Goal: Information Seeking & Learning: Compare options

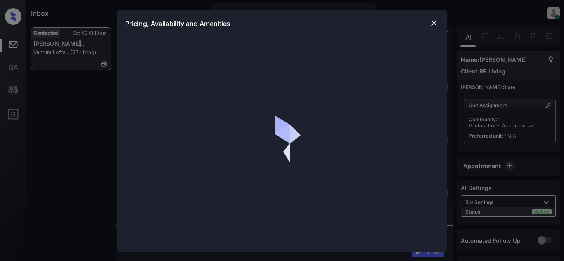
scroll to position [329, 0]
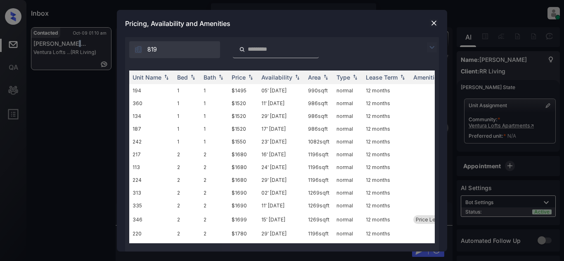
click at [433, 45] on img at bounding box center [432, 48] width 10 height 10
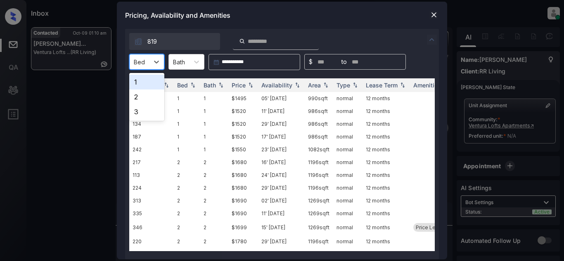
click at [146, 58] on div "Bed" at bounding box center [139, 62] width 19 height 12
click at [142, 95] on div "2" at bounding box center [146, 97] width 35 height 15
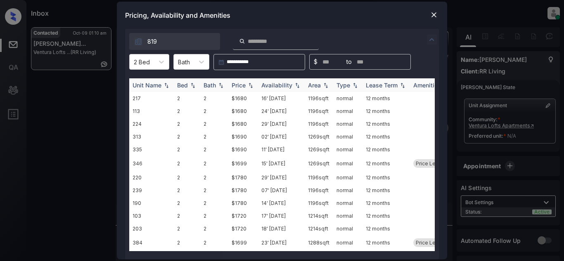
click at [241, 86] on div "Price" at bounding box center [239, 85] width 14 height 7
click at [240, 86] on div "Price" at bounding box center [239, 85] width 14 height 7
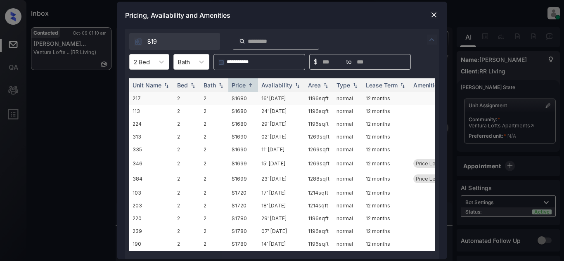
click at [243, 97] on td "$1680" at bounding box center [243, 98] width 30 height 13
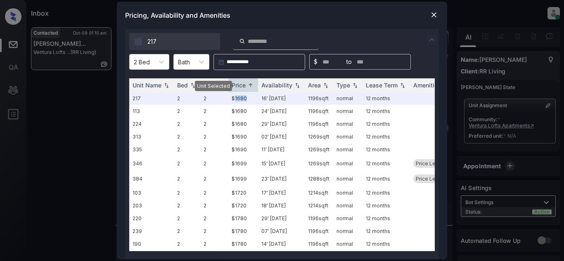
click at [437, 11] on img at bounding box center [434, 15] width 8 height 8
